Goal: Task Accomplishment & Management: Manage account settings

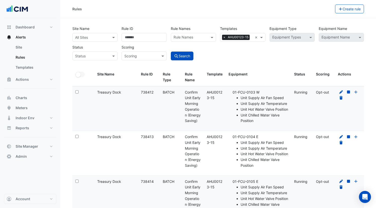
select select "***"
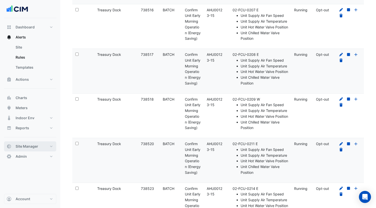
click at [22, 143] on button "Site Manager" at bounding box center [30, 146] width 52 height 10
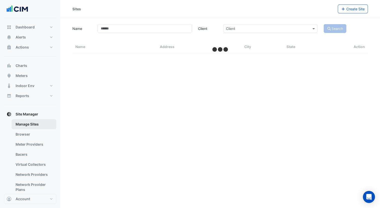
click at [35, 125] on link "Manage Sites" at bounding box center [34, 124] width 45 height 10
select select "***"
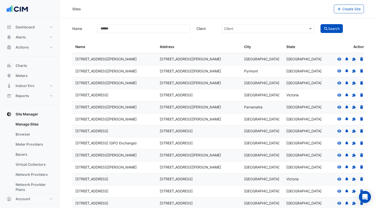
click at [338, 70] on icon at bounding box center [339, 70] width 4 height 3
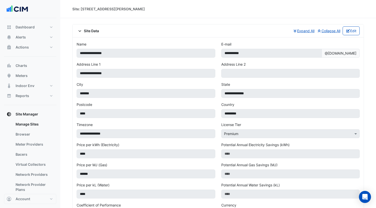
scroll to position [215, 0]
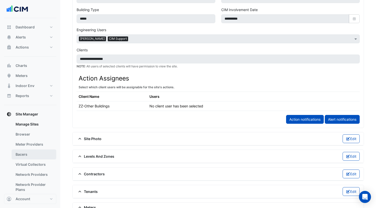
click at [31, 153] on link "Bacers" at bounding box center [34, 154] width 45 height 10
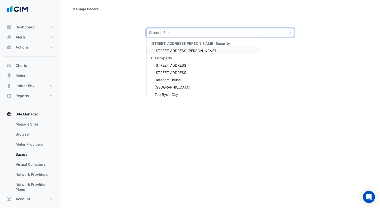
click at [213, 35] on div "Select a Site" at bounding box center [220, 32] width 148 height 9
click at [187, 82] on div "Datacom House" at bounding box center [202, 79] width 113 height 7
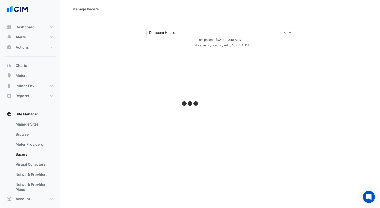
select select "***"
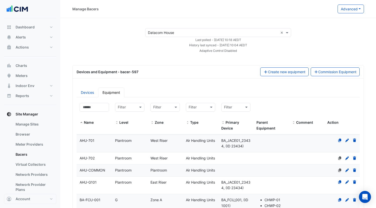
click at [348, 140] on icon at bounding box center [347, 140] width 5 height 4
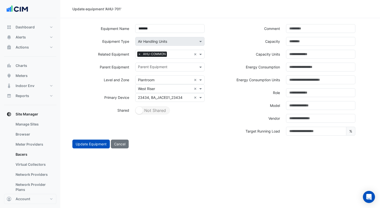
click at [266, 67] on label "Energy Consumption" at bounding box center [263, 67] width 34 height 9
click at [317, 68] on input "number" at bounding box center [320, 67] width 69 height 9
click at [255, 66] on label "Energy Consumption" at bounding box center [263, 67] width 34 height 9
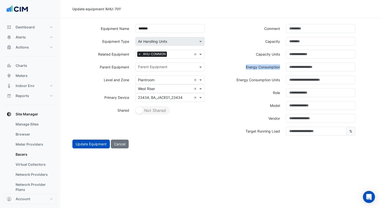
click at [255, 66] on label "Energy Consumption" at bounding box center [263, 67] width 34 height 9
click at [267, 42] on label "Capacity" at bounding box center [272, 41] width 15 height 9
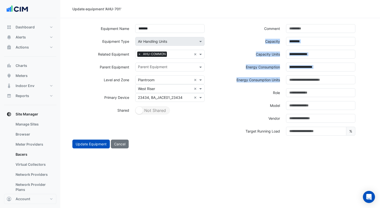
drag, startPoint x: 266, startPoint y: 41, endPoint x: 272, endPoint y: 83, distance: 41.9
click at [272, 83] on div "Comment Capacity Capacity Units Energy Consumption Energy Consumption Units Rol…" at bounding box center [295, 81] width 151 height 115
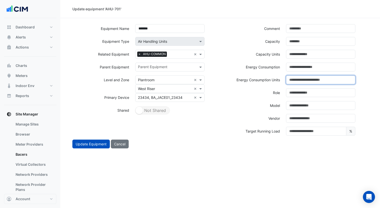
click at [295, 79] on input at bounding box center [320, 79] width 69 height 9
